Goal: Task Accomplishment & Management: Manage account settings

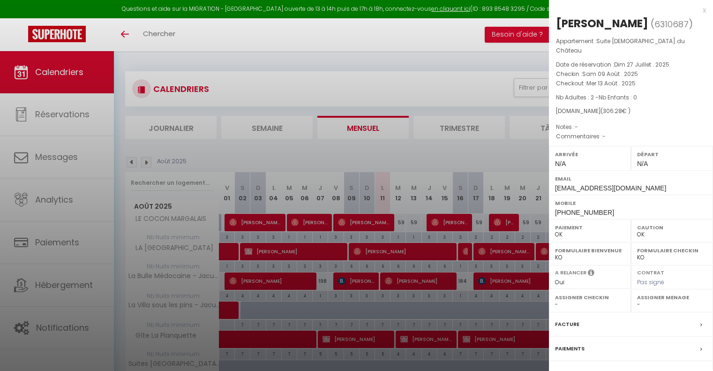
select select "0"
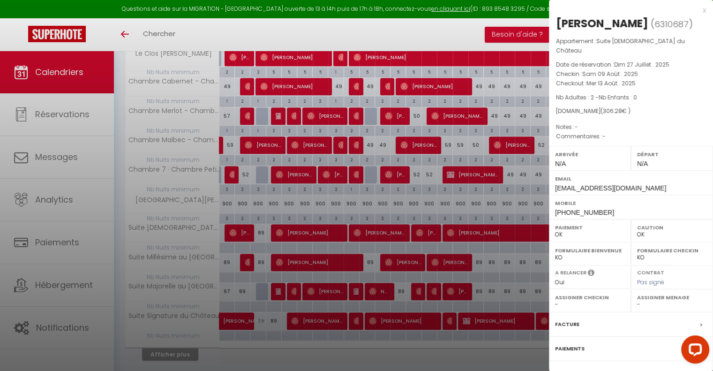
click at [695, 9] on div "x" at bounding box center [627, 10] width 157 height 11
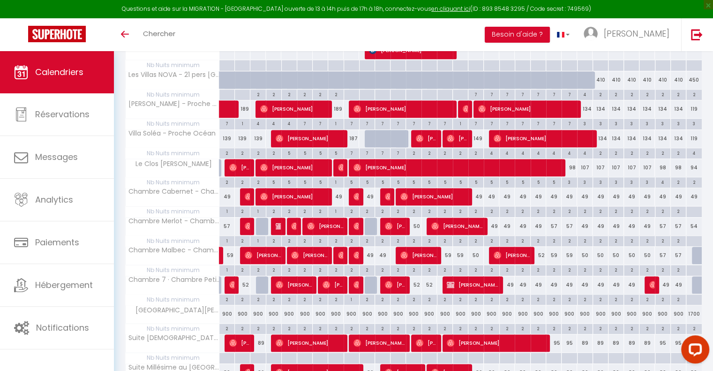
scroll to position [657, 0]
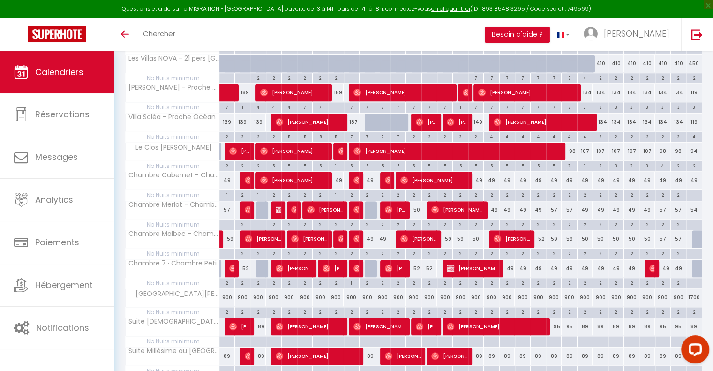
click at [383, 235] on div "49" at bounding box center [382, 238] width 15 height 17
type input "49"
type input "Lun 11 Août 2025"
type input "[DATE] Août 2025"
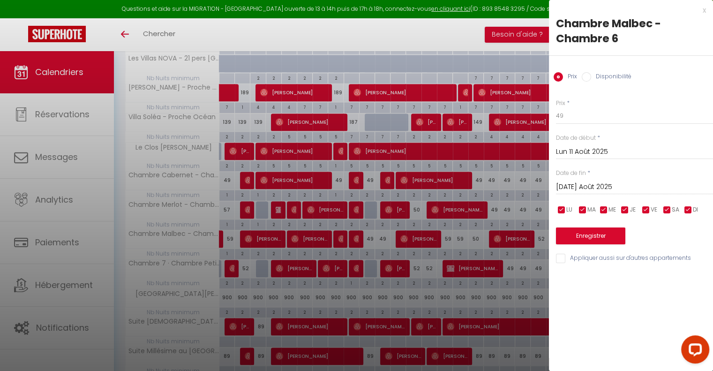
click at [382, 235] on div at bounding box center [356, 185] width 713 height 371
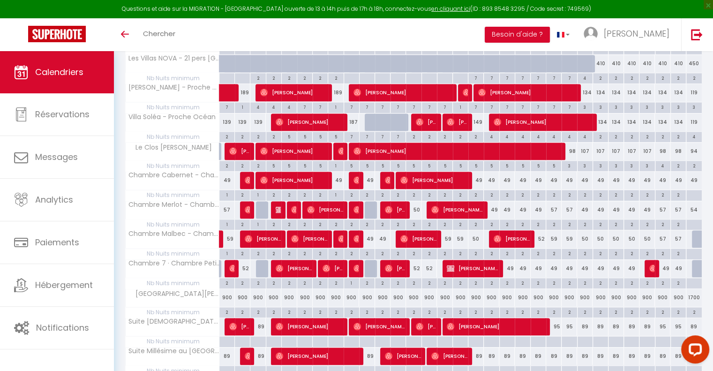
click at [382, 235] on div "49" at bounding box center [382, 238] width 15 height 17
type input "49"
select select "1"
type input "Lun 11 Août 2025"
type input "[DATE] Août 2025"
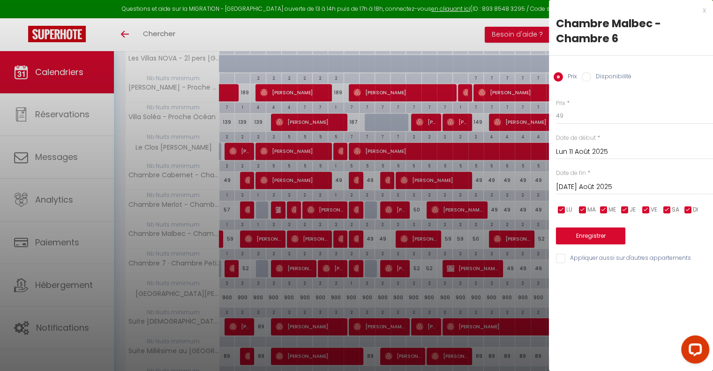
click at [586, 76] on input "Disponibilité" at bounding box center [586, 76] width 9 height 9
radio input "true"
radio input "false"
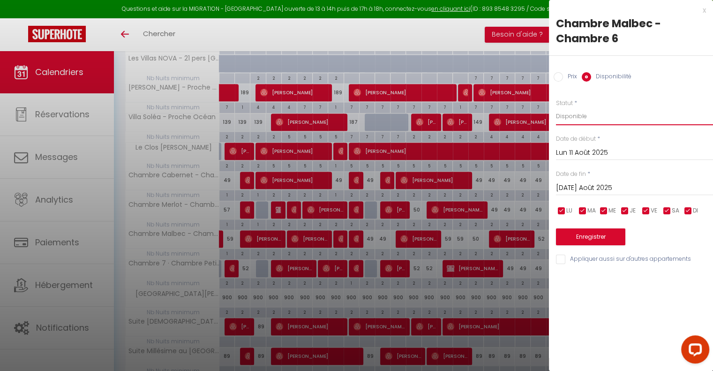
click at [578, 116] on select "Disponible Indisponible" at bounding box center [634, 116] width 157 height 18
click at [556, 107] on select "Disponible Indisponible" at bounding box center [634, 116] width 157 height 18
click at [598, 116] on select "Disponible Indisponible" at bounding box center [634, 116] width 157 height 18
select select "1"
click at [556, 107] on select "Disponible Indisponible" at bounding box center [634, 116] width 157 height 18
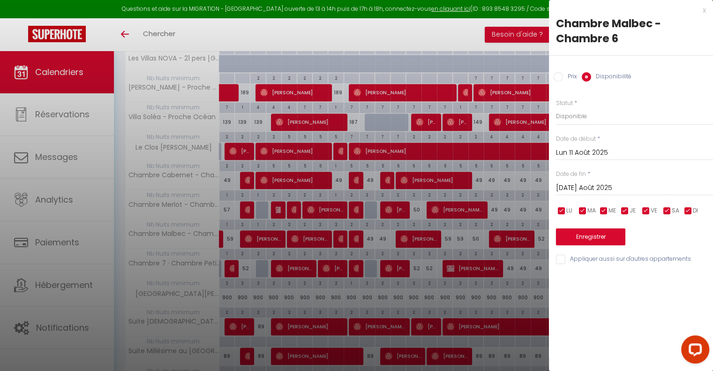
click at [703, 5] on div "x" at bounding box center [627, 10] width 157 height 11
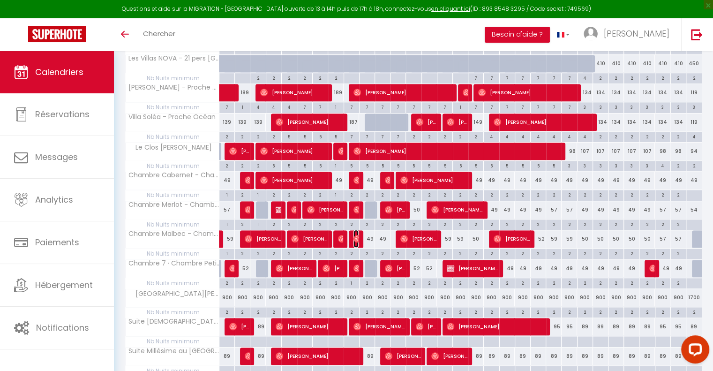
click at [356, 235] on img at bounding box center [358, 239] width 8 height 8
select select "49948"
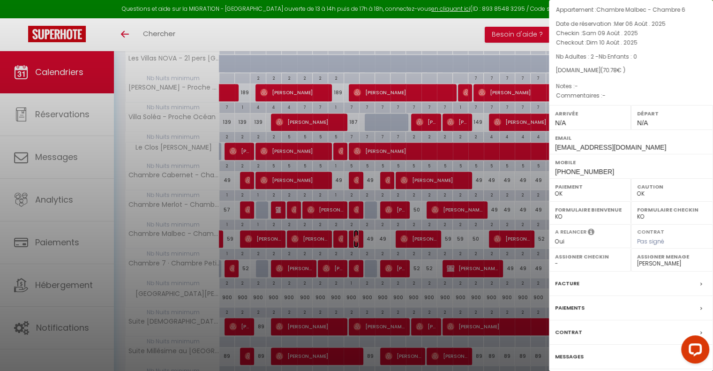
scroll to position [64, 0]
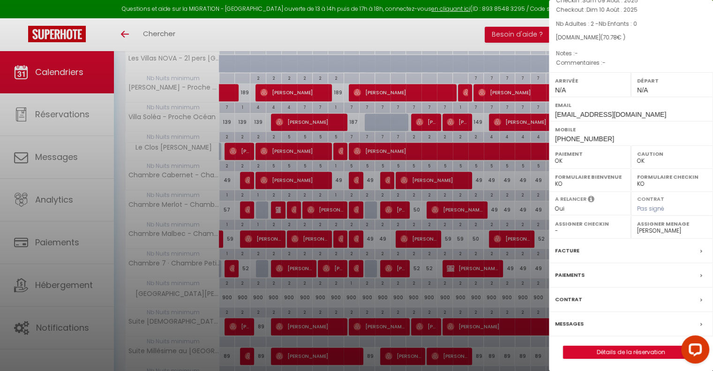
click at [586, 324] on div "Messages" at bounding box center [631, 324] width 164 height 24
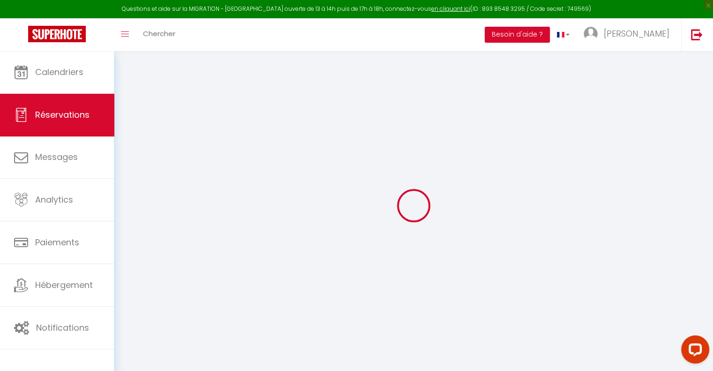
select select
checkbox input "false"
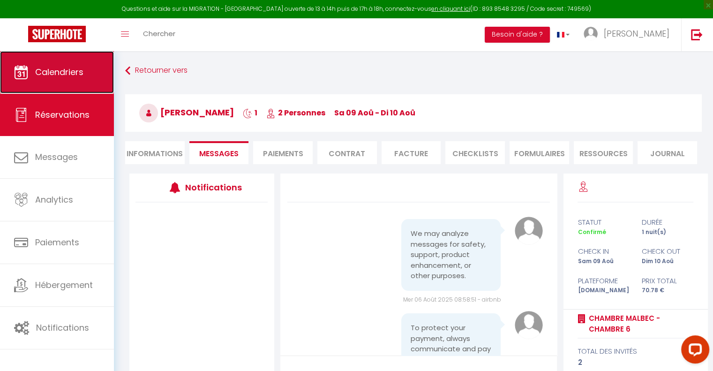
click at [49, 75] on span "Calendriers" at bounding box center [59, 72] width 48 height 12
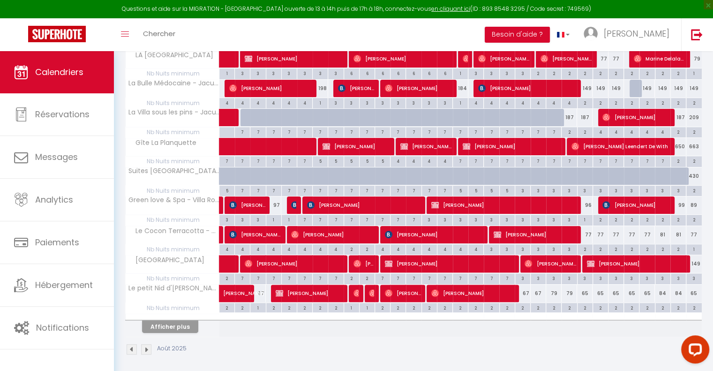
scroll to position [194, 0]
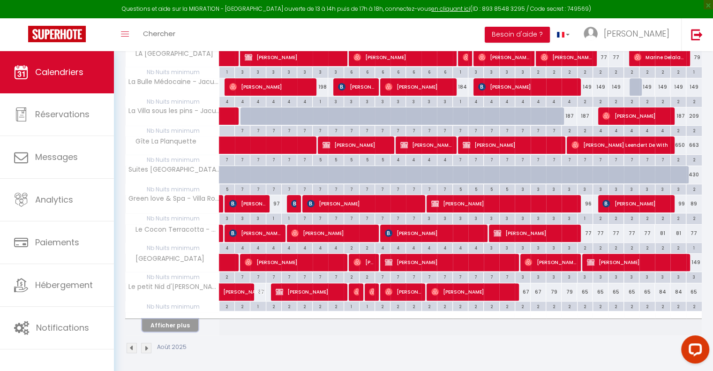
click at [172, 324] on button "Afficher plus" at bounding box center [170, 325] width 56 height 13
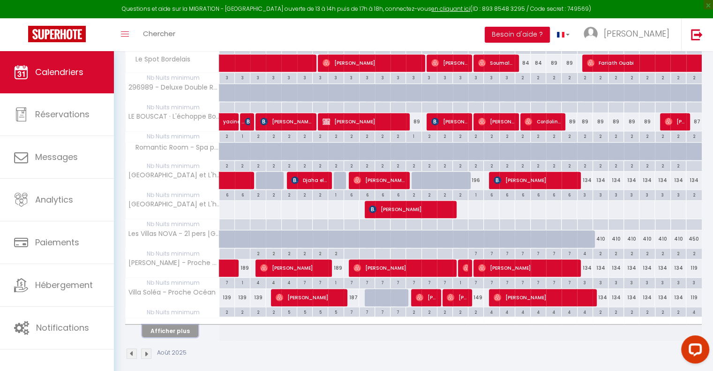
scroll to position [485, 0]
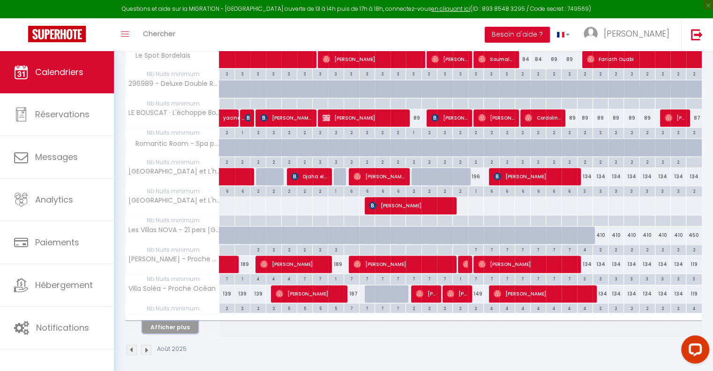
click at [184, 322] on button "Afficher plus" at bounding box center [170, 327] width 56 height 13
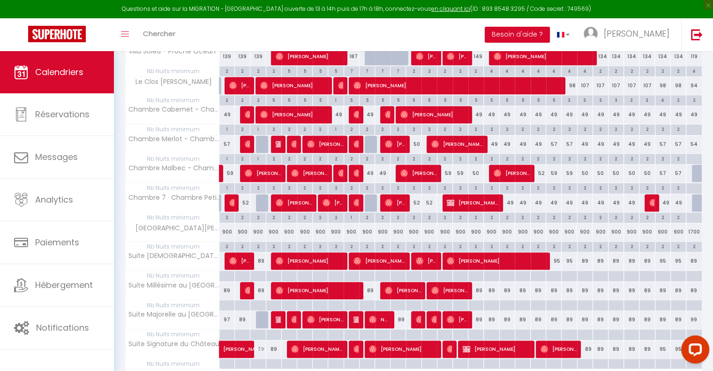
scroll to position [776, 0]
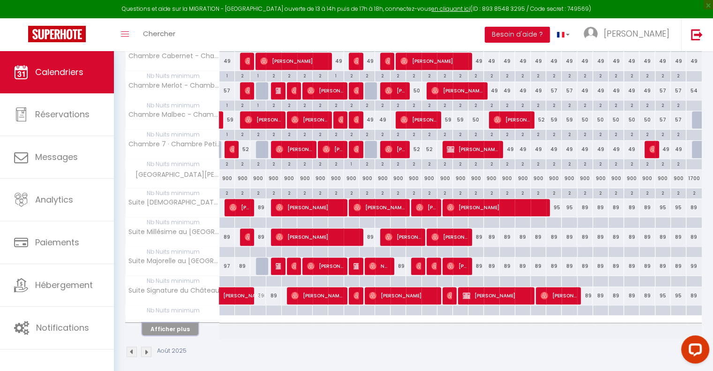
click at [188, 323] on button "Afficher plus" at bounding box center [170, 329] width 56 height 13
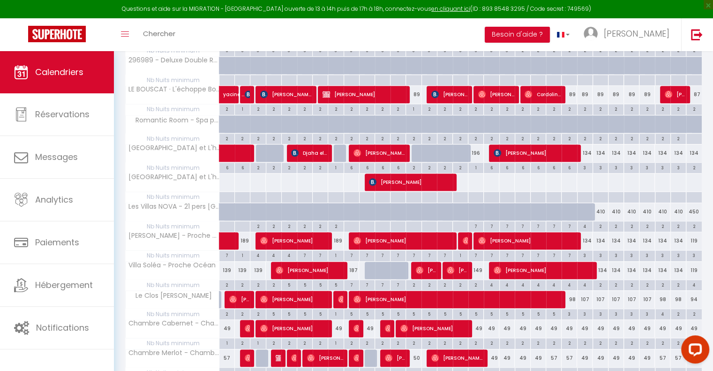
scroll to position [389, 0]
